Goal: Transaction & Acquisition: Obtain resource

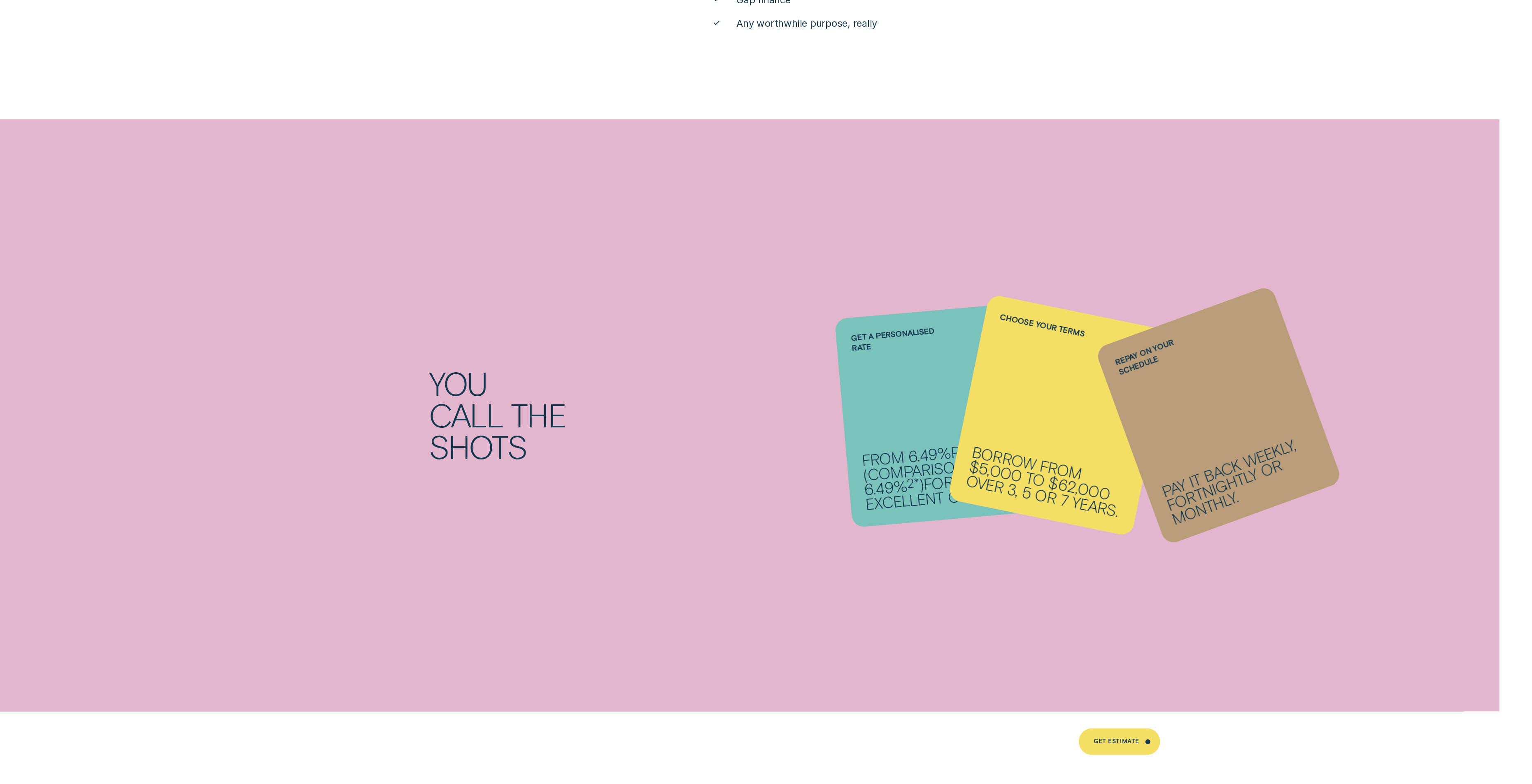
scroll to position [1185, 0]
